Goal: Task Accomplishment & Management: Manage account settings

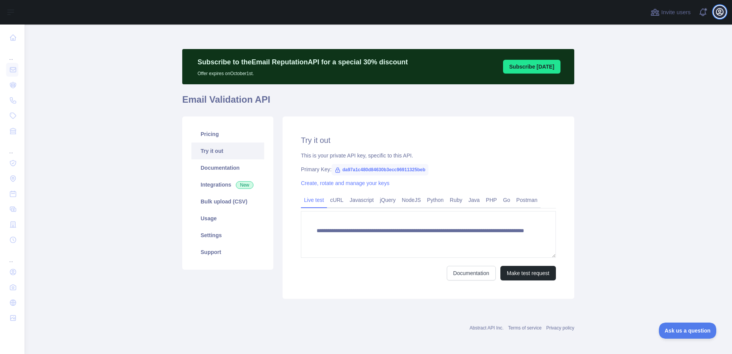
click at [721, 13] on icon "button" at bounding box center [720, 11] width 7 height 7
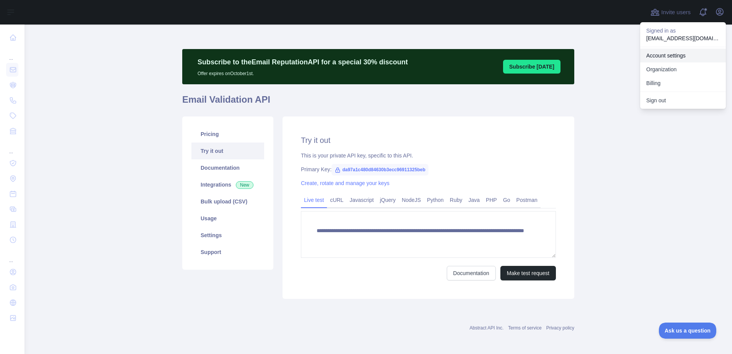
click at [696, 53] on link "Account settings" at bounding box center [683, 56] width 86 height 14
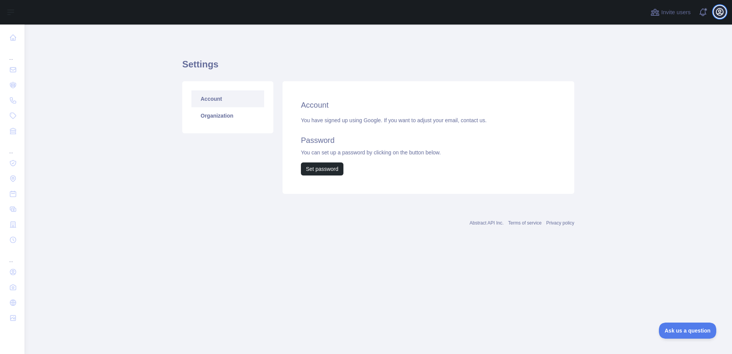
click at [718, 11] on icon "button" at bounding box center [720, 11] width 7 height 7
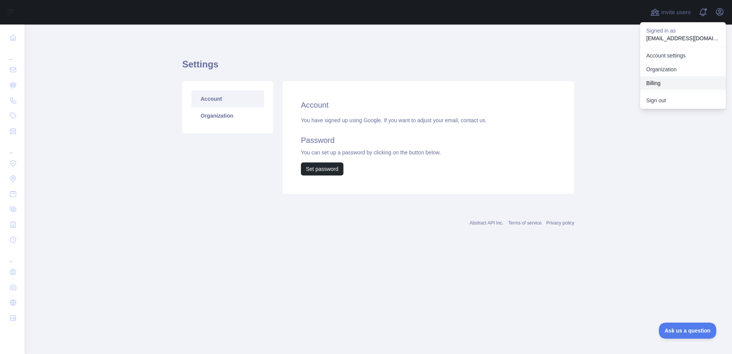
click at [663, 79] on button "Billing" at bounding box center [683, 83] width 86 height 14
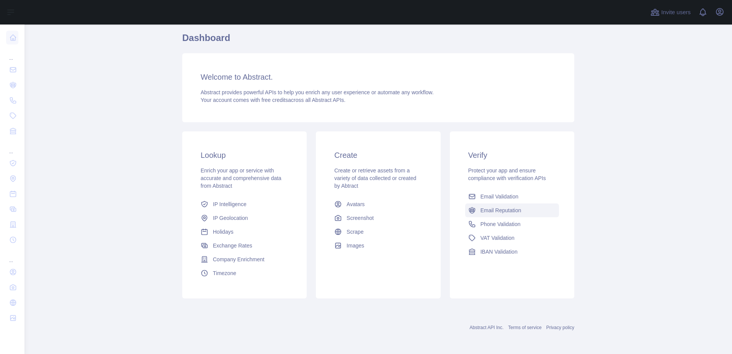
scroll to position [63, 0]
click at [504, 195] on span "Email Validation" at bounding box center [500, 195] width 38 height 8
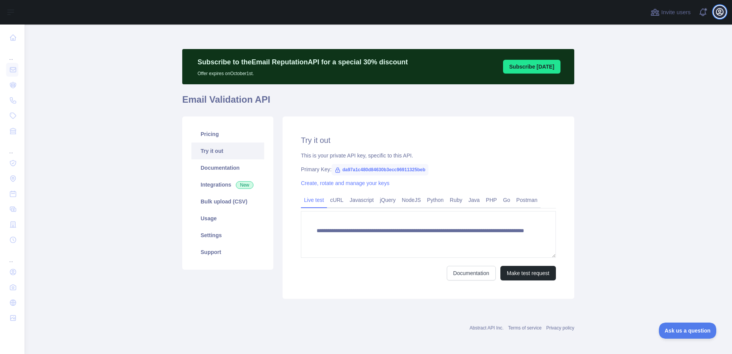
click at [720, 13] on icon "button" at bounding box center [720, 11] width 7 height 7
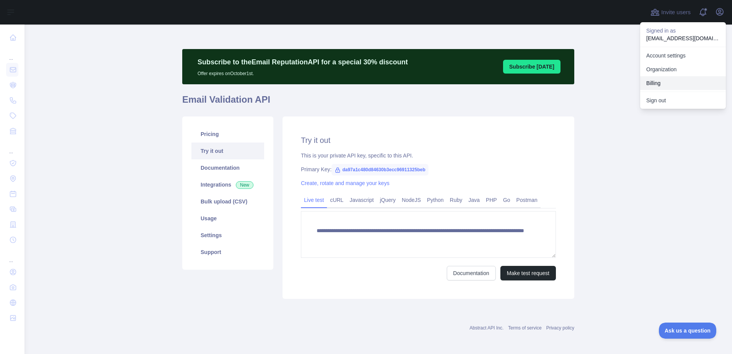
click at [669, 82] on button "Billing" at bounding box center [683, 83] width 86 height 14
